Goal: Task Accomplishment & Management: Manage account settings

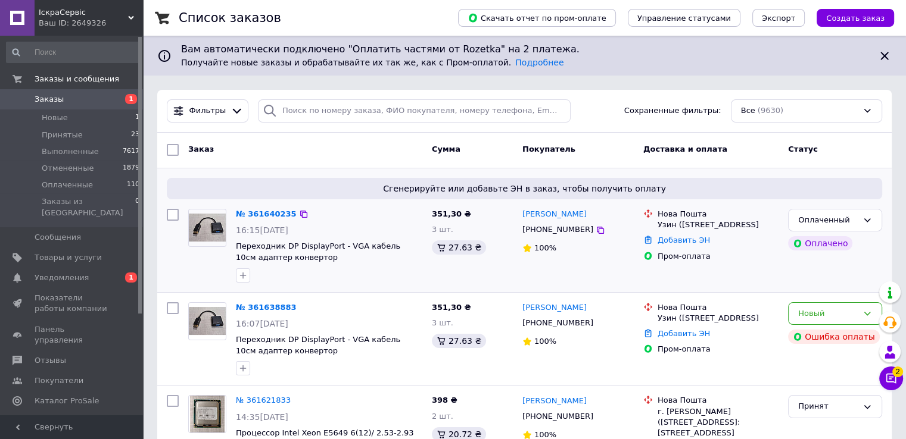
click at [247, 208] on div "№ 361640235" at bounding box center [266, 215] width 63 height 14
click at [251, 216] on link "№ 361640235" at bounding box center [266, 214] width 61 height 9
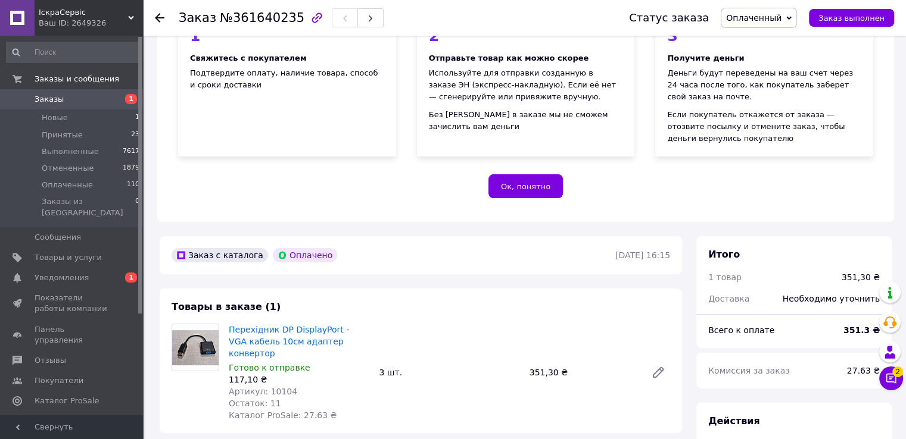
scroll to position [179, 0]
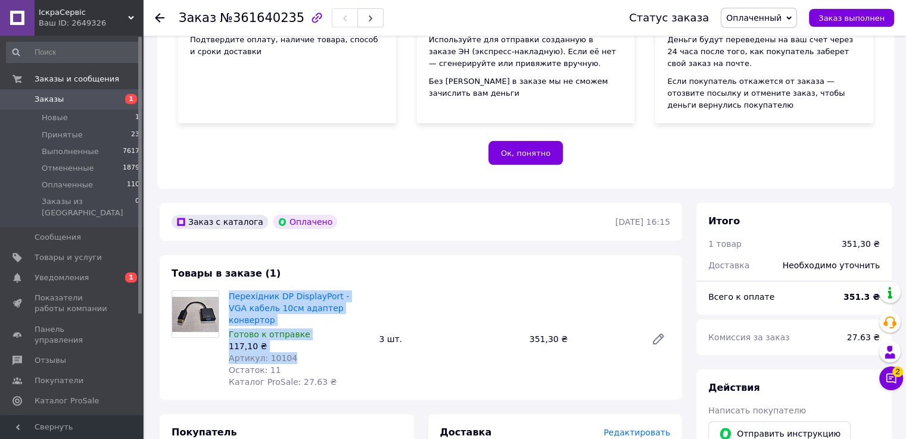
drag, startPoint x: 291, startPoint y: 350, endPoint x: 226, endPoint y: 297, distance: 84.3
click at [226, 297] on div "Перехідник DP DisplayPort - VGA кабель 10см адаптер конвертор Готово к отправке…" at bounding box center [299, 339] width 150 height 102
copy div "Перехідник DP DisplayPort - VGA кабель 10см адаптер конвертор Готово к отправке…"
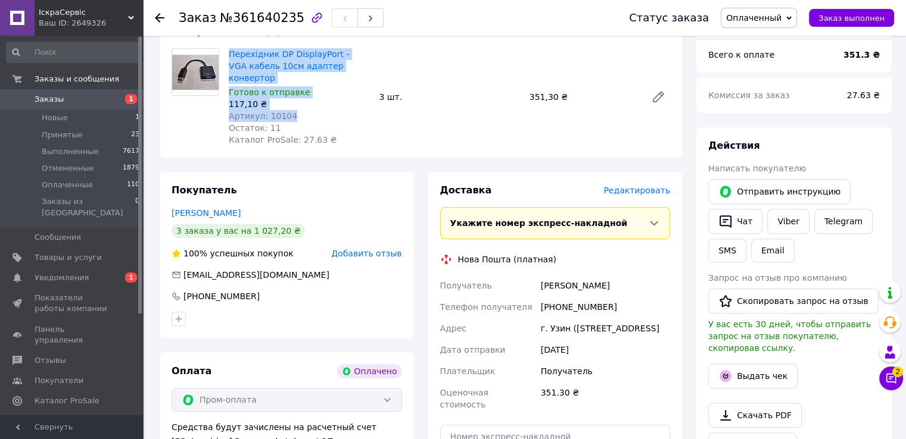
scroll to position [357, 0]
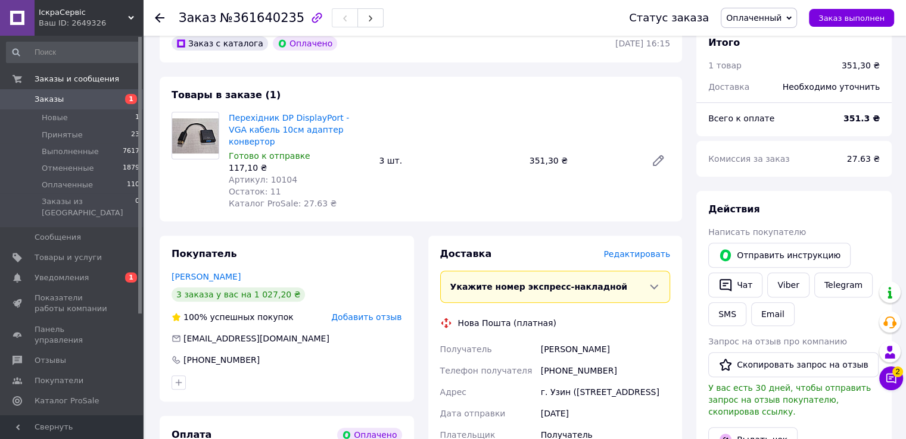
click at [537, 152] on div "351,30 ₴" at bounding box center [583, 160] width 117 height 17
copy div "351,30"
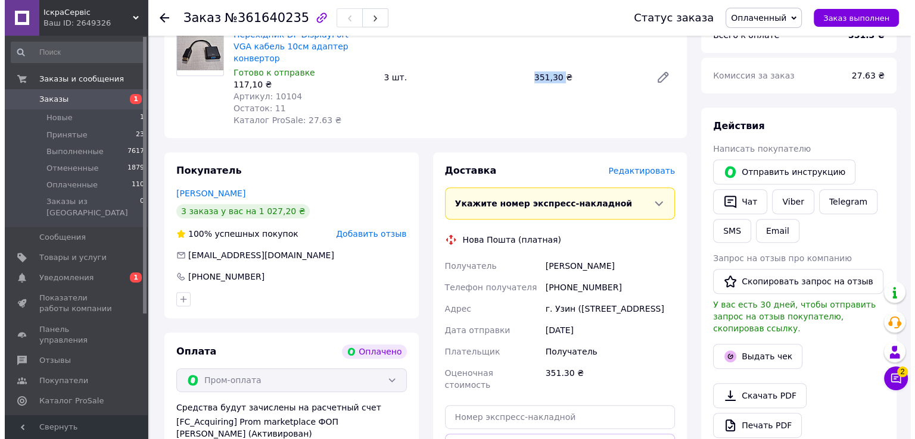
scroll to position [536, 0]
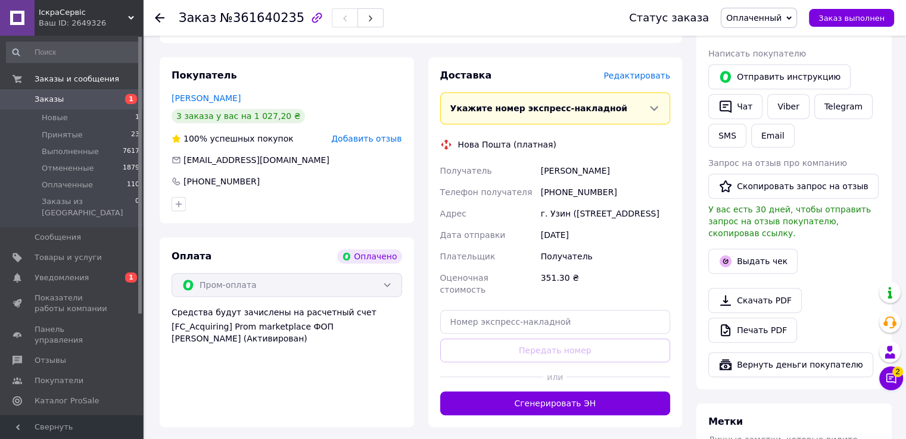
drag, startPoint x: 539, startPoint y: 158, endPoint x: 602, endPoint y: 221, distance: 88.8
click at [602, 221] on div "Получатель Головня Андрей Телефон получателя +380638575115 Адрес г. Узин (Киевс…" at bounding box center [555, 230] width 235 height 141
copy div "Головня Андрей Телефон получателя +380638575115 Адрес г. Узин (Киевская обл.), …"
click at [645, 71] on span "Редактировать" at bounding box center [636, 76] width 67 height 10
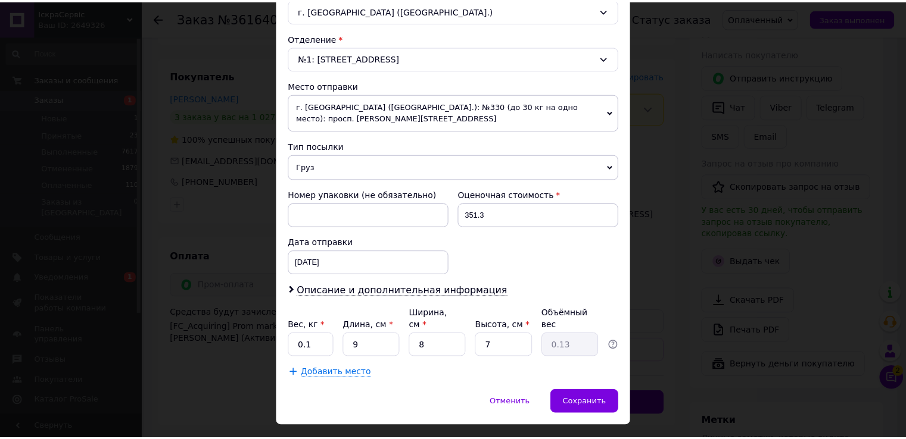
scroll to position [348, 0]
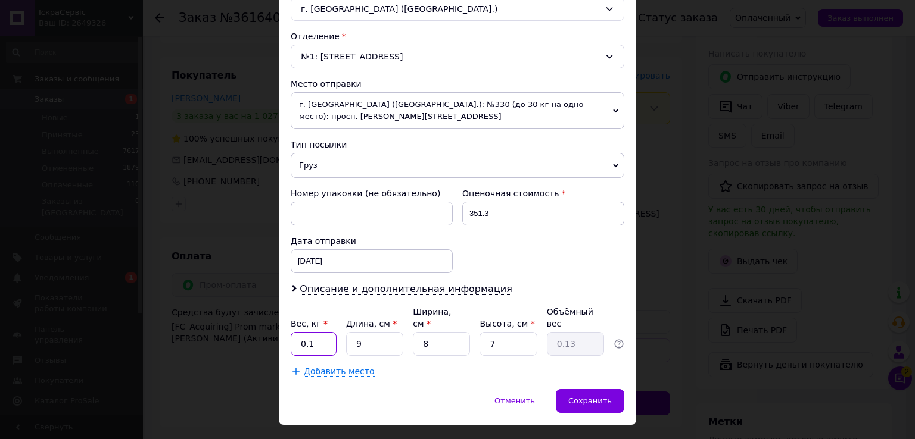
click at [331, 332] on input "0.1" at bounding box center [314, 344] width 46 height 24
type input "0.5"
click at [603, 389] on div "Сохранить" at bounding box center [590, 401] width 68 height 24
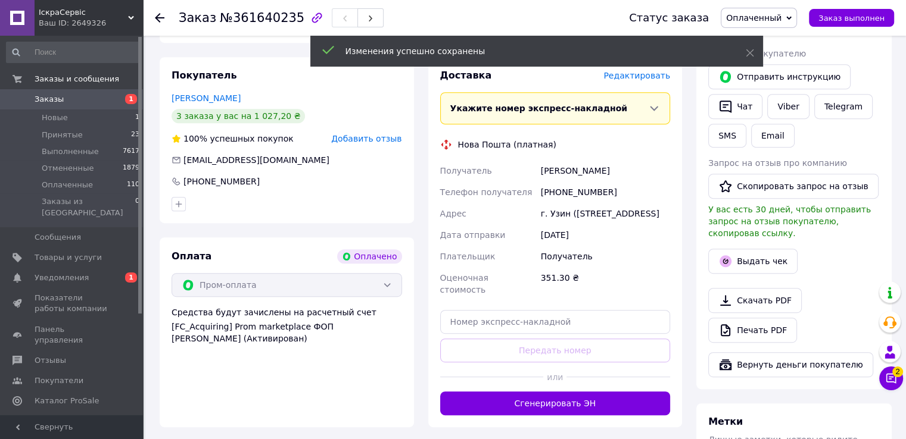
scroll to position [655, 0]
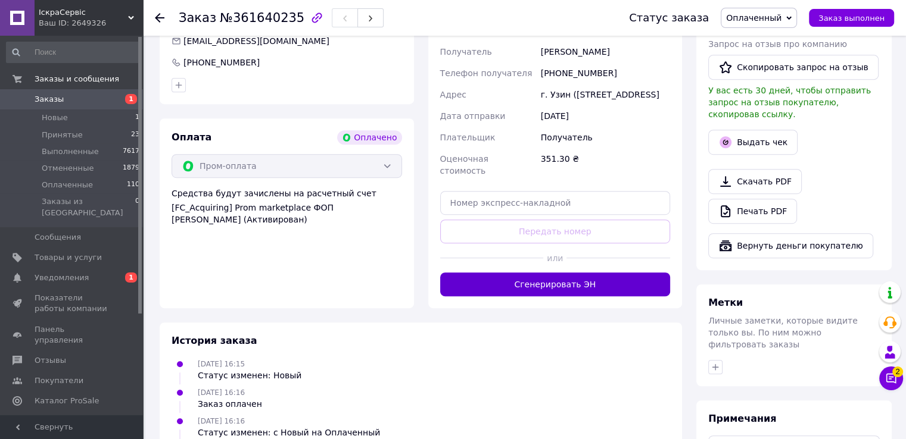
click at [522, 278] on button "Сгенерировать ЭН" at bounding box center [555, 285] width 230 height 24
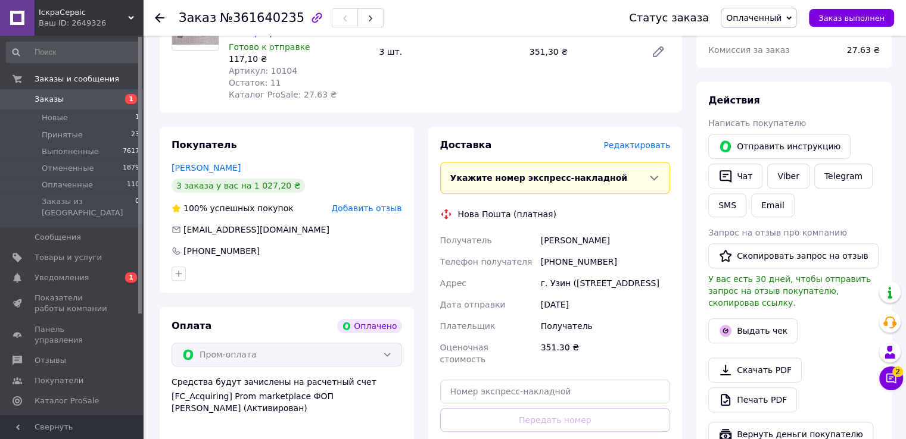
scroll to position [357, 0]
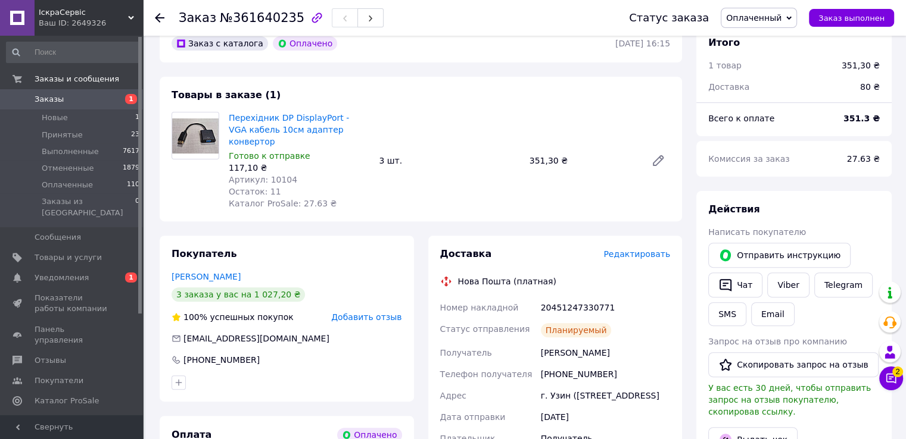
click at [557, 297] on div "20451247330771" at bounding box center [605, 307] width 134 height 21
copy div "20451247330771"
